Goal: Task Accomplishment & Management: Use online tool/utility

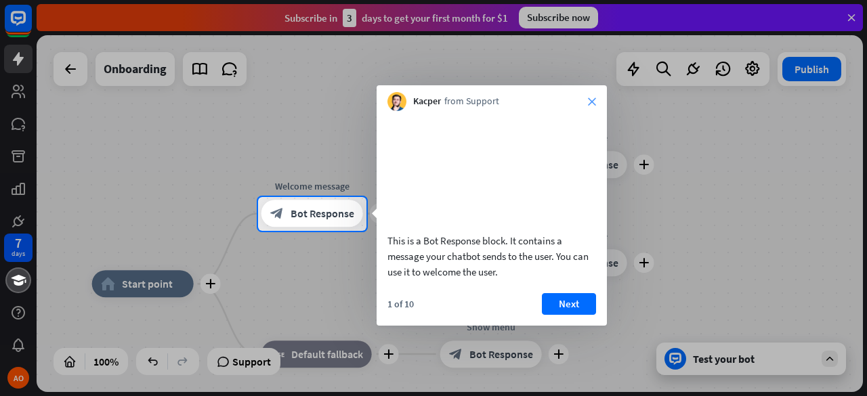
click at [592, 105] on icon "close" at bounding box center [592, 102] width 8 height 8
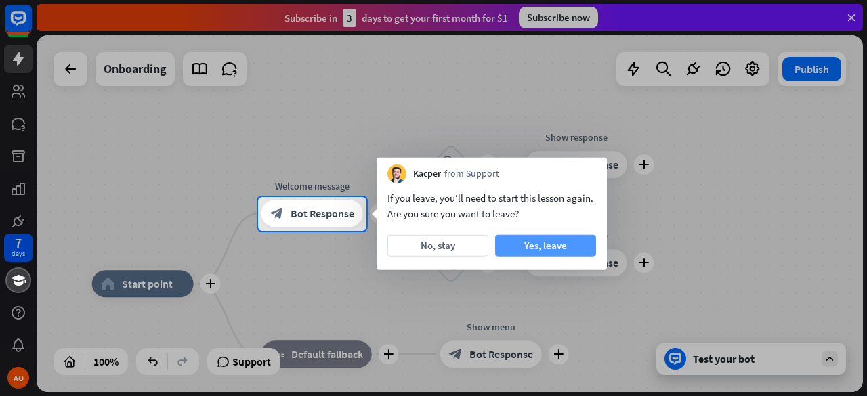
click at [512, 244] on button "Yes, leave" at bounding box center [545, 246] width 101 height 22
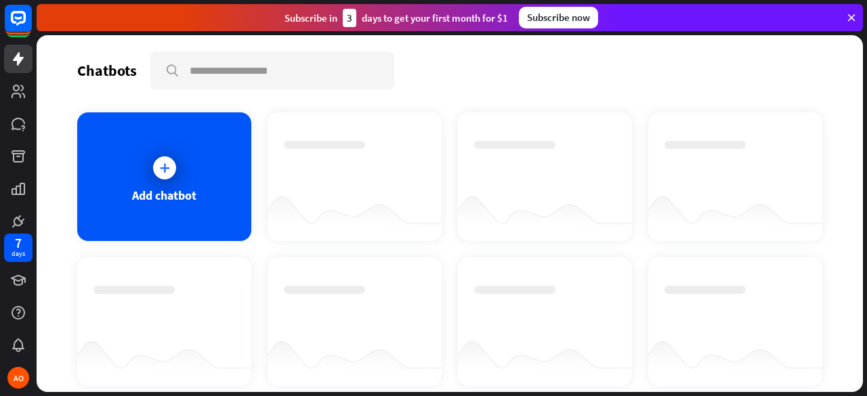
click at [512, 244] on div "Add chatbot" at bounding box center [449, 249] width 745 height 274
click at [148, 174] on div at bounding box center [165, 168] width 34 height 34
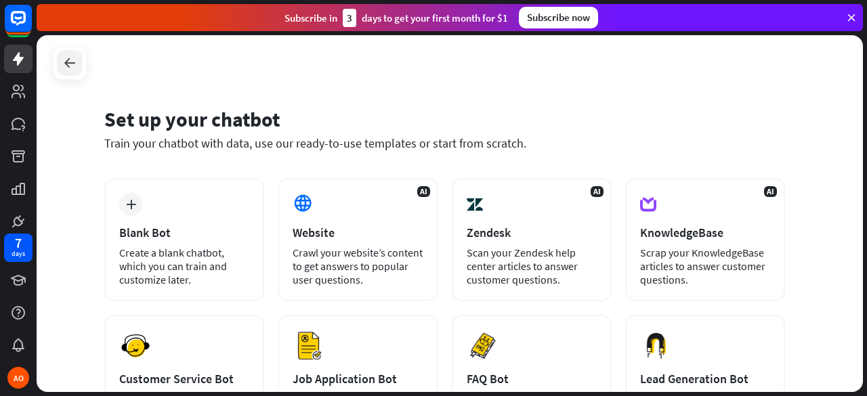
click at [63, 61] on icon at bounding box center [70, 63] width 16 height 16
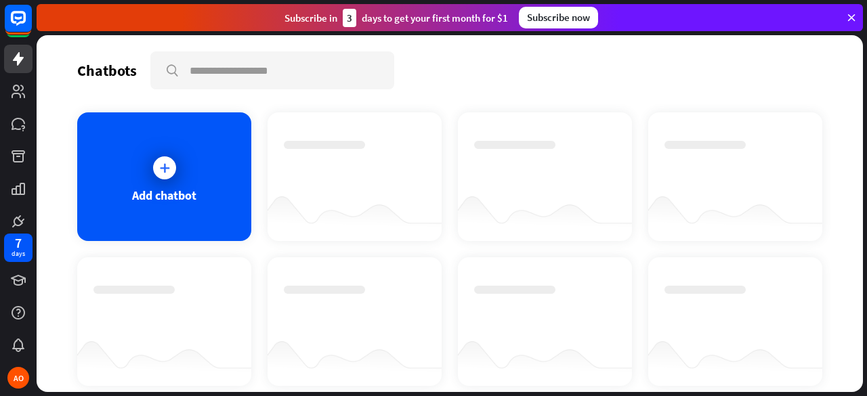
click at [857, 16] on div "Subscribe [DATE] to get your first month for $1 Subscribe now" at bounding box center [450, 17] width 826 height 27
click at [848, 14] on icon at bounding box center [851, 18] width 12 height 12
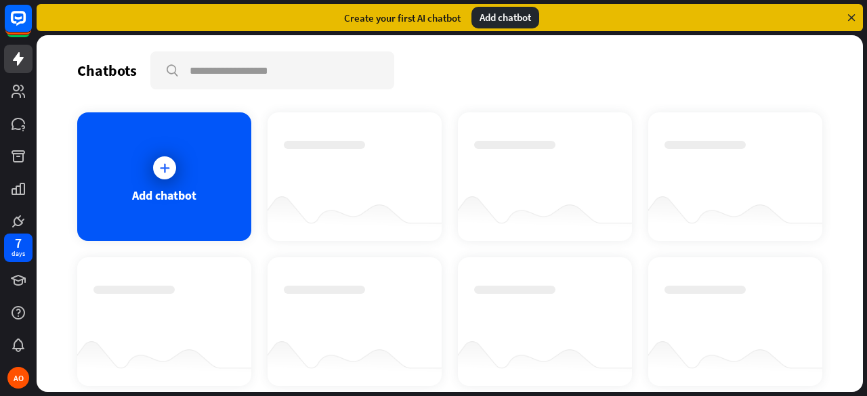
click at [499, 14] on div "Add chatbot" at bounding box center [505, 18] width 68 height 22
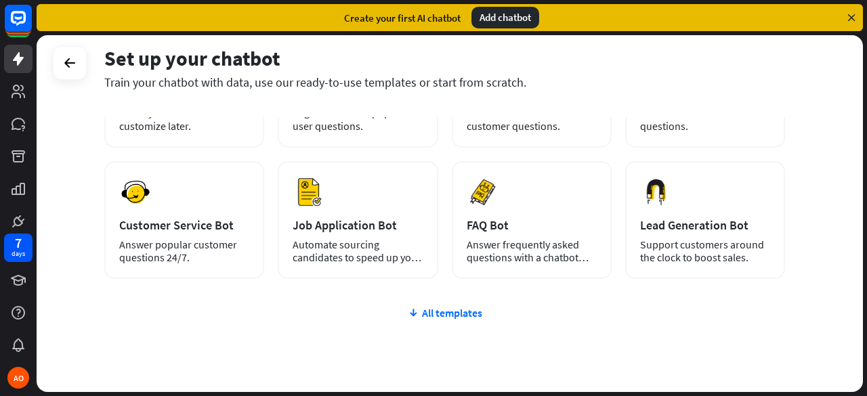
scroll to position [68, 0]
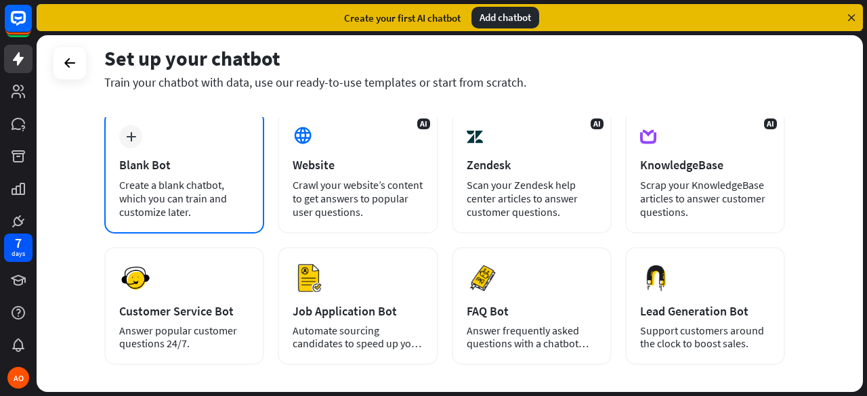
click at [145, 134] on div "plus Blank Bot Create a blank chatbot, which you can train and customize later." at bounding box center [184, 171] width 160 height 123
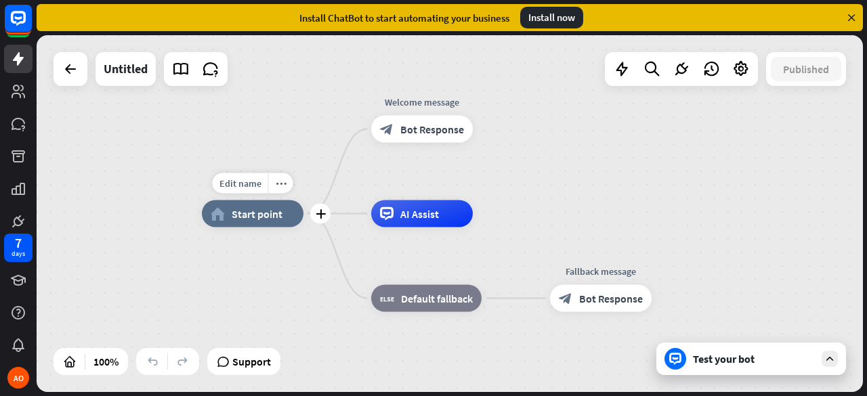
click at [236, 217] on span "Start point" at bounding box center [257, 214] width 51 height 14
click at [635, 238] on div "home_2 Start point Welcome message block_bot_response Bot Response AI Assist bl…" at bounding box center [615, 392] width 826 height 357
click at [741, 356] on div "Test your bot" at bounding box center [754, 359] width 122 height 14
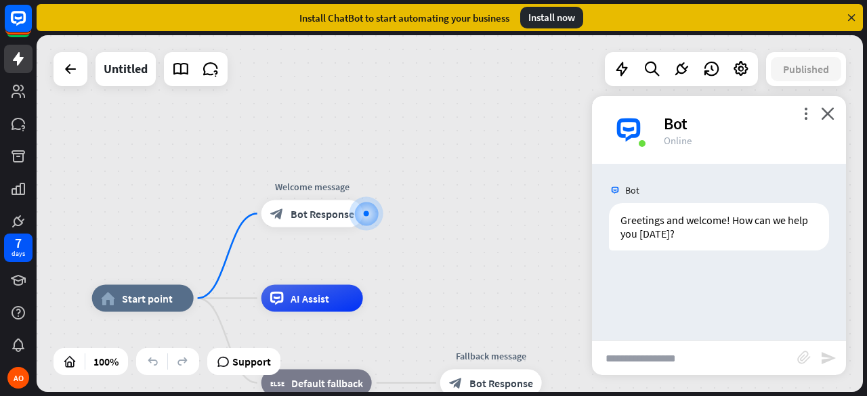
paste input "**********"
type input "**********"
click at [825, 358] on icon "send" at bounding box center [828, 358] width 16 height 16
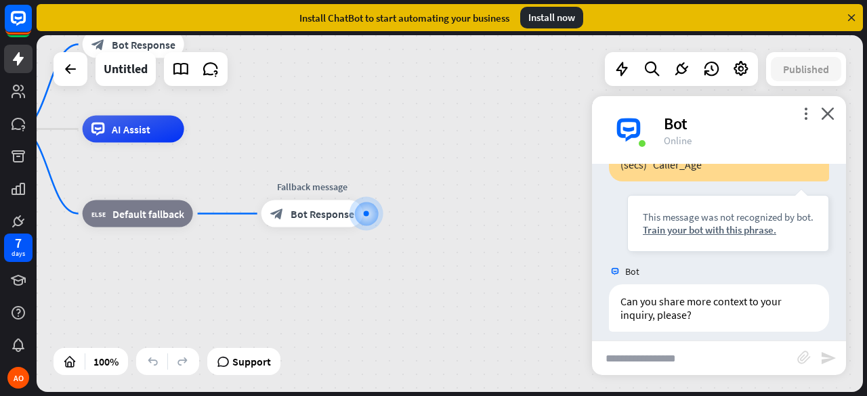
scroll to position [227, 0]
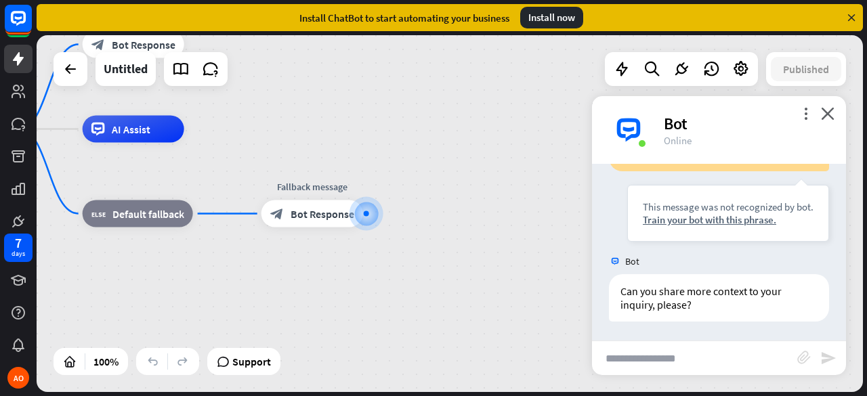
click at [657, 359] on input "text" at bounding box center [694, 358] width 205 height 34
type input "**********"
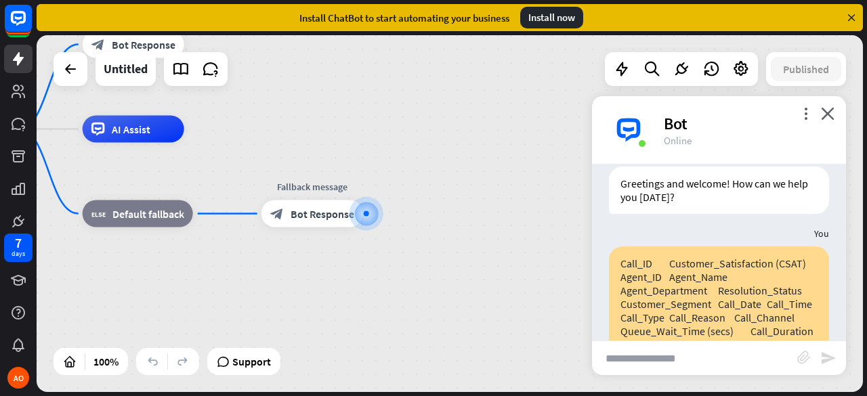
scroll to position [0, 0]
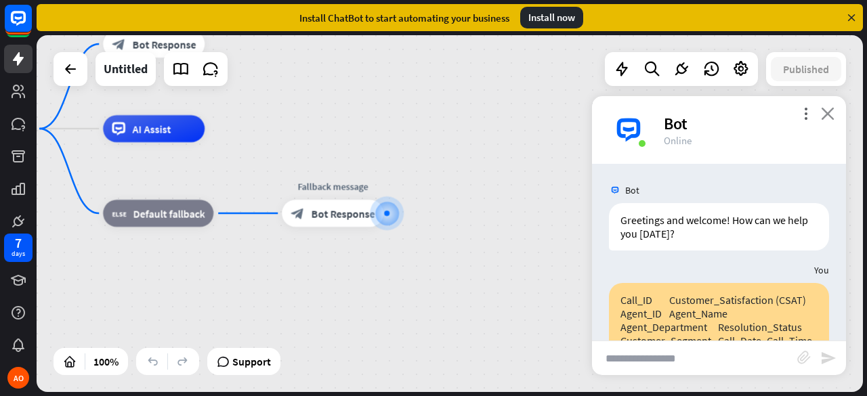
click at [829, 118] on icon "close" at bounding box center [828, 113] width 14 height 13
